Goal: Information Seeking & Learning: Learn about a topic

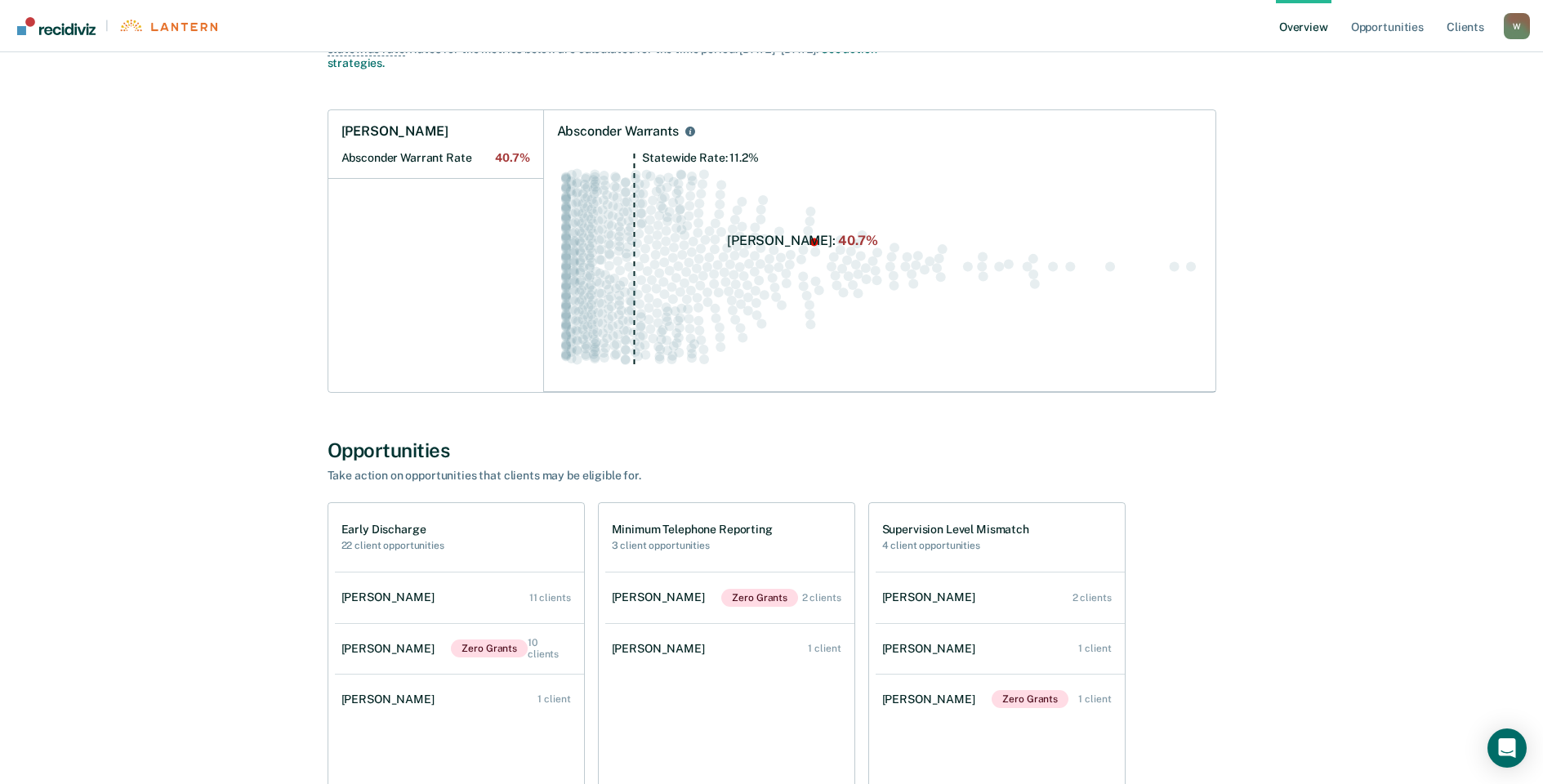
scroll to position [245, 0]
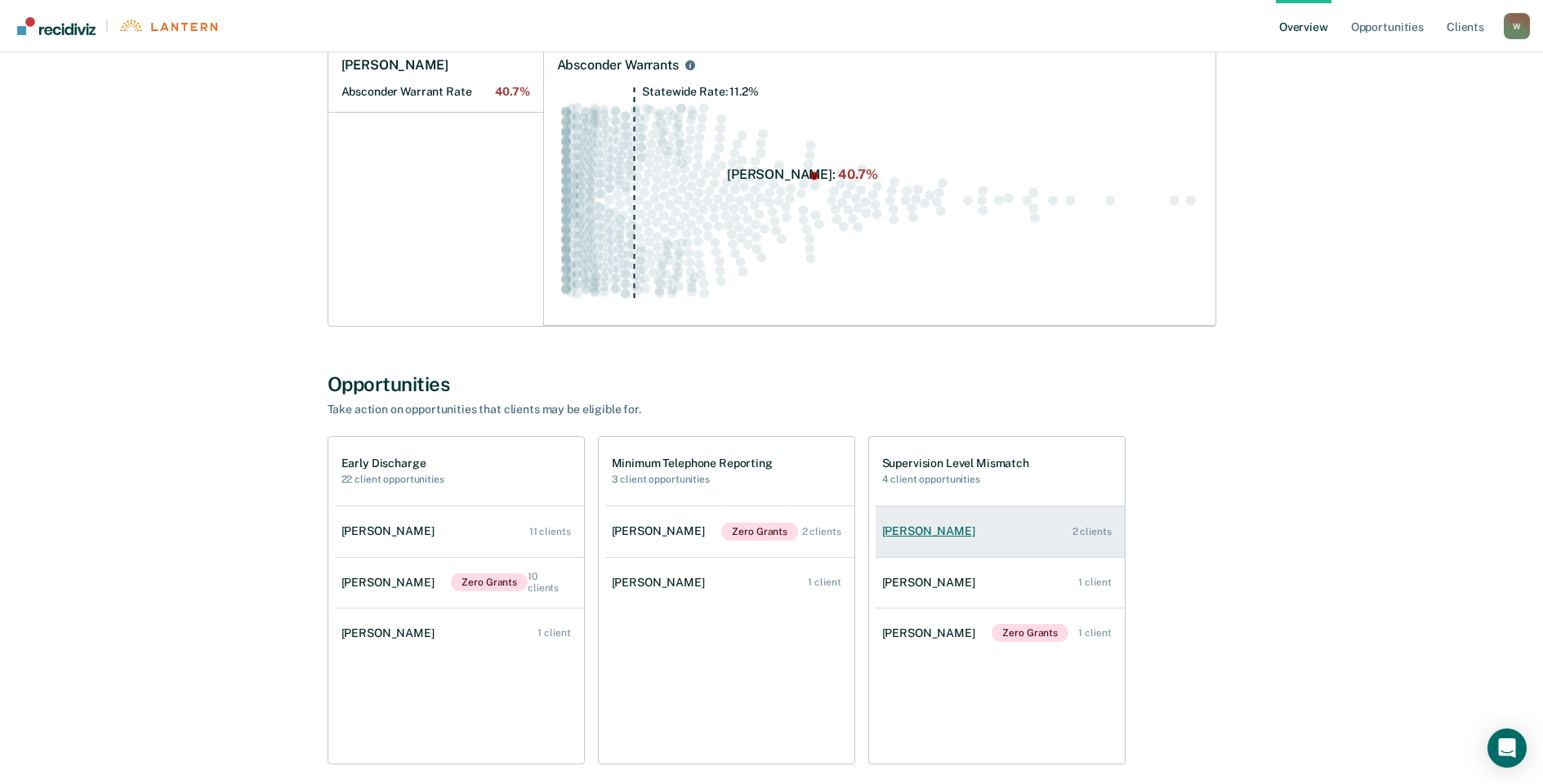
click at [947, 529] on div "[PERSON_NAME]" at bounding box center [932, 530] width 100 height 14
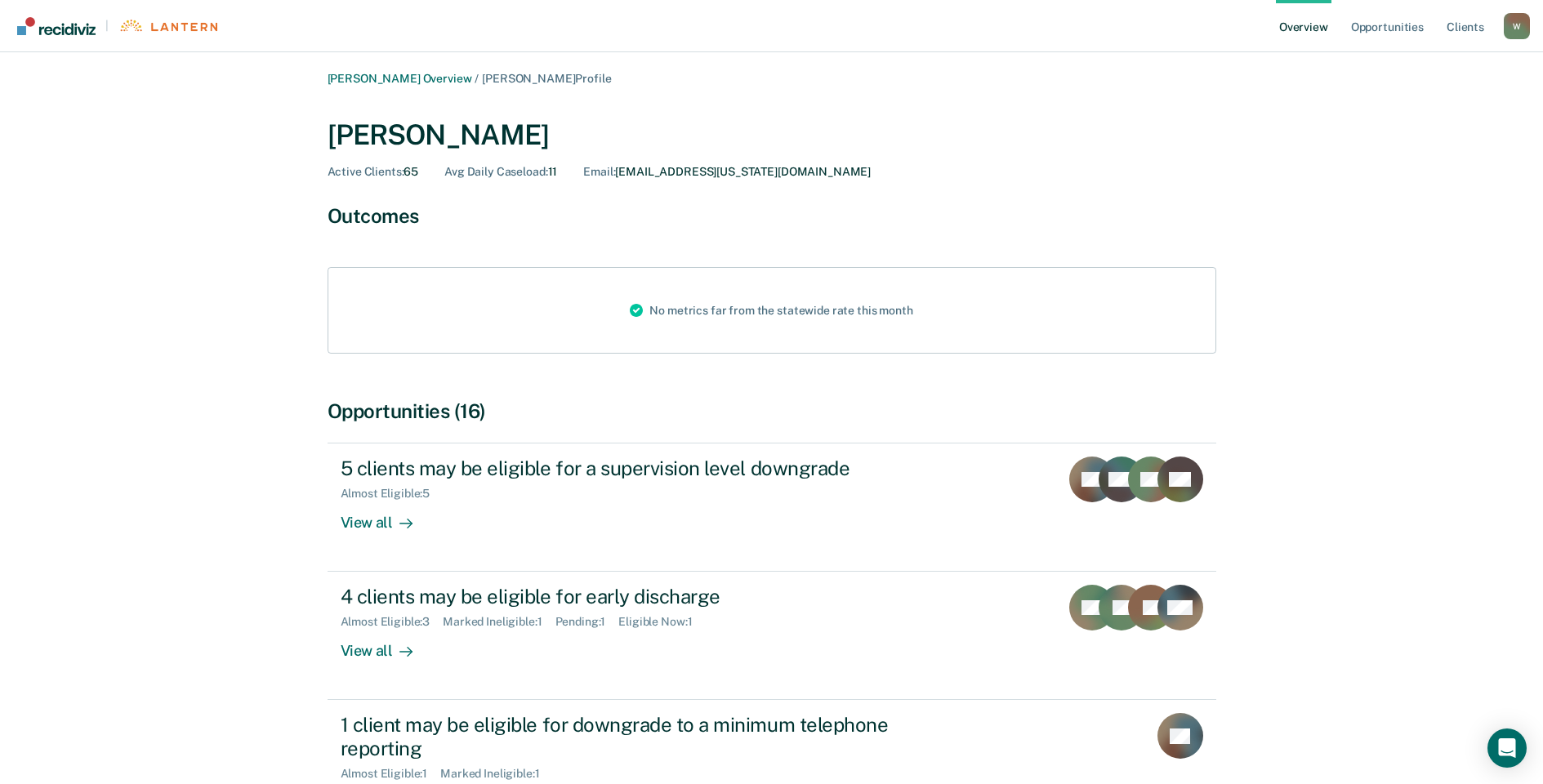
click at [1318, 28] on link "Overview" at bounding box center [1303, 26] width 56 height 52
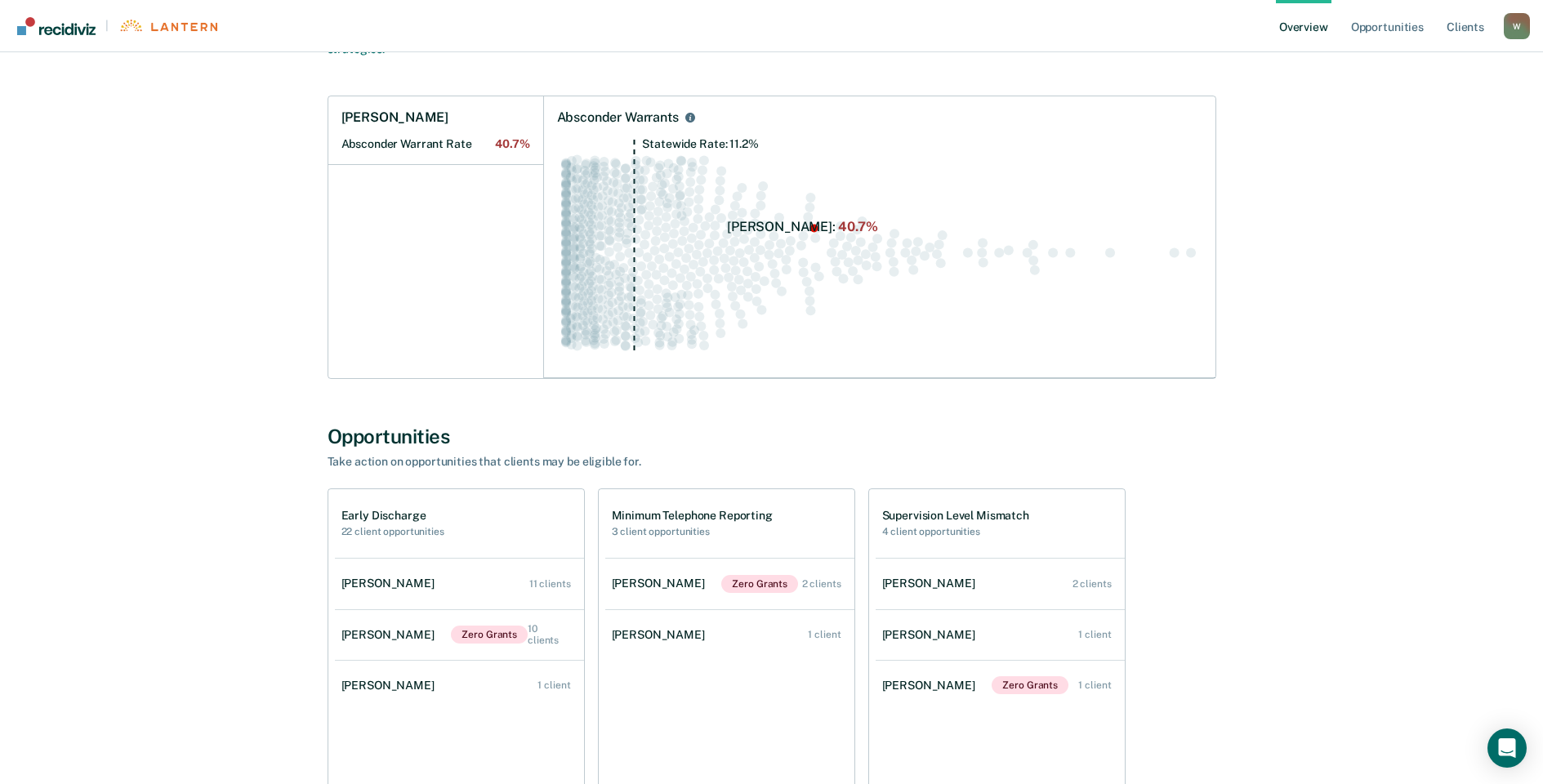
scroll to position [323, 0]
